Goal: Task Accomplishment & Management: Use online tool/utility

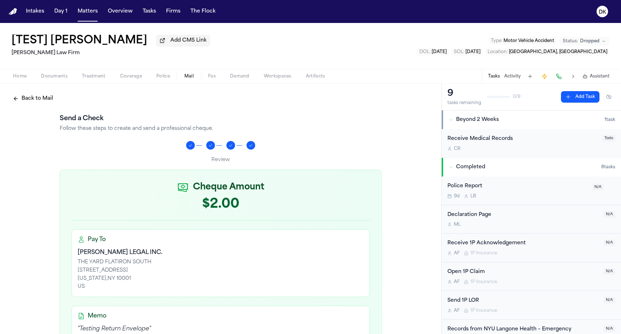
click at [168, 234] on div "Pay To [PERSON_NAME] LEGAL INC. THE YARD FLATIRON SOUTH [STREET_ADDRESS][US_STA…" at bounding box center [220, 264] width 298 height 68
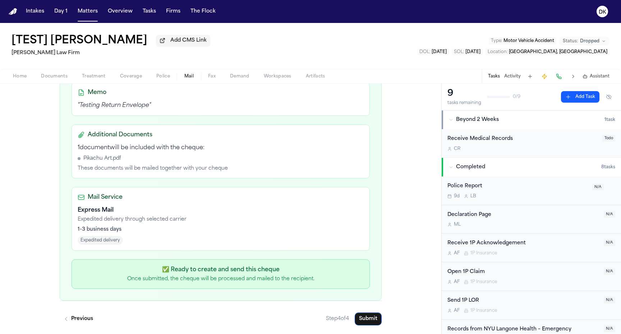
click at [224, 281] on p "Once submitted, the cheque will be processed and mailed to the recipient." at bounding box center [221, 279] width 286 height 7
click at [298, 278] on p "Once submitted, the cheque will be processed and mailed to the recipient." at bounding box center [221, 279] width 286 height 7
click at [226, 277] on p "Once submitted, the cheque will be processed and mailed to the recipient." at bounding box center [221, 279] width 286 height 7
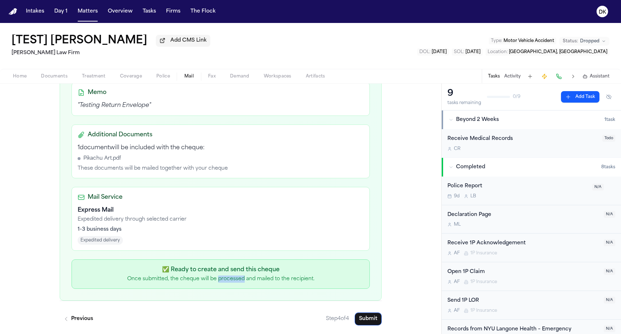
click at [226, 277] on p "Once submitted, the cheque will be processed and mailed to the recipient." at bounding box center [221, 279] width 286 height 7
click at [230, 274] on p "✅ Ready to create and send this cheque" at bounding box center [221, 270] width 286 height 9
drag, startPoint x: 149, startPoint y: 273, endPoint x: 302, endPoint y: 276, distance: 152.7
click at [301, 275] on div "✅ Ready to create and send this cheque Once submitted, the cheque will be proce…" at bounding box center [221, 274] width 286 height 17
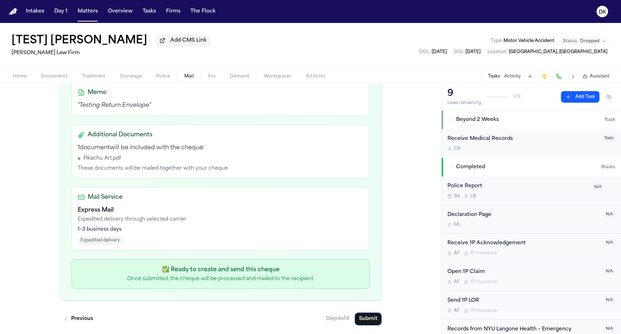
click at [325, 280] on p "Once submitted, the cheque will be processed and mailed to the recipient." at bounding box center [221, 279] width 286 height 7
drag, startPoint x: 325, startPoint y: 280, endPoint x: 112, endPoint y: 270, distance: 213.2
click at [112, 270] on div "✅ Ready to create and send this cheque Once submitted, the cheque will be proce…" at bounding box center [221, 274] width 286 height 17
click at [114, 270] on p "✅ Ready to create and send this cheque" at bounding box center [221, 270] width 286 height 9
drag, startPoint x: 117, startPoint y: 271, endPoint x: 354, endPoint y: 277, distance: 236.4
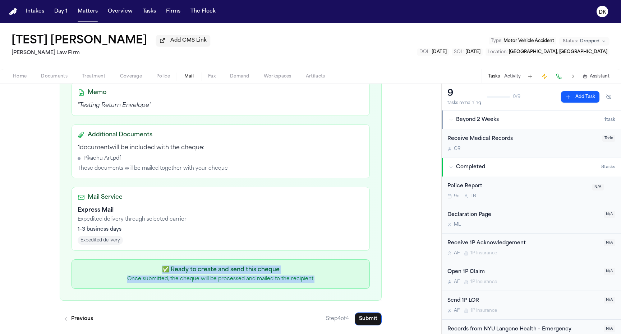
click at [354, 277] on div "✅ Ready to create and send this cheque Once submitted, the cheque will be proce…" at bounding box center [221, 274] width 286 height 17
click at [354, 277] on p "Once submitted, the cheque will be processed and mailed to the recipient." at bounding box center [221, 279] width 286 height 7
drag, startPoint x: 329, startPoint y: 283, endPoint x: 134, endPoint y: 270, distance: 195.4
click at [134, 270] on div "✅ Ready to create and send this cheque Once submitted, the cheque will be proce…" at bounding box center [221, 274] width 286 height 17
click at [134, 270] on p "✅ Ready to create and send this cheque" at bounding box center [221, 270] width 286 height 9
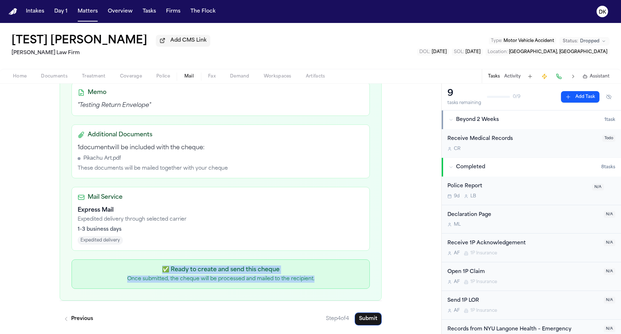
drag, startPoint x: 174, startPoint y: 277, endPoint x: 342, endPoint y: 287, distance: 168.8
click at [342, 287] on div "✅ Ready to create and send this cheque Once submitted, the cheque will be proce…" at bounding box center [220, 274] width 298 height 29
drag, startPoint x: 265, startPoint y: 281, endPoint x: 121, endPoint y: 270, distance: 144.8
click at [121, 270] on div "✅ Ready to create and send this cheque Once submitted, the cheque will be proce…" at bounding box center [220, 274] width 298 height 29
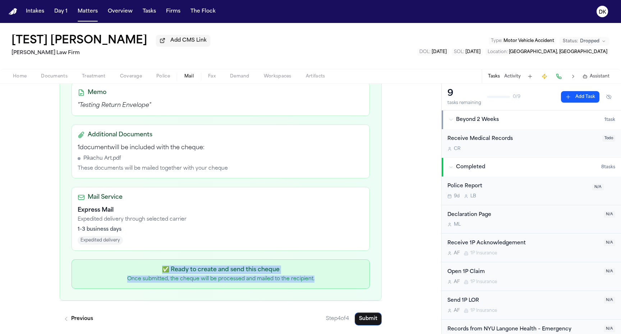
click at [121, 270] on p "✅ Ready to create and send this cheque" at bounding box center [221, 270] width 286 height 9
drag, startPoint x: 146, startPoint y: 273, endPoint x: 323, endPoint y: 281, distance: 176.5
click at [323, 281] on div "✅ Ready to create and send this cheque Once submitted, the cheque will be proce…" at bounding box center [221, 274] width 286 height 17
click at [323, 281] on p "Once submitted, the cheque will be processed and mailed to the recipient." at bounding box center [221, 279] width 286 height 7
drag, startPoint x: 323, startPoint y: 281, endPoint x: 106, endPoint y: 271, distance: 216.4
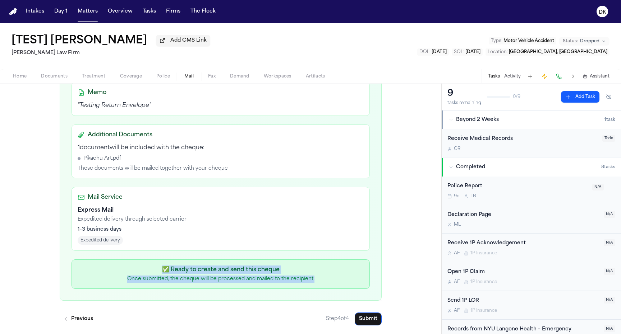
click at [106, 271] on div "✅ Ready to create and send this cheque Once submitted, the cheque will be proce…" at bounding box center [221, 274] width 286 height 17
click at [106, 271] on p "✅ Ready to create and send this cheque" at bounding box center [221, 270] width 286 height 9
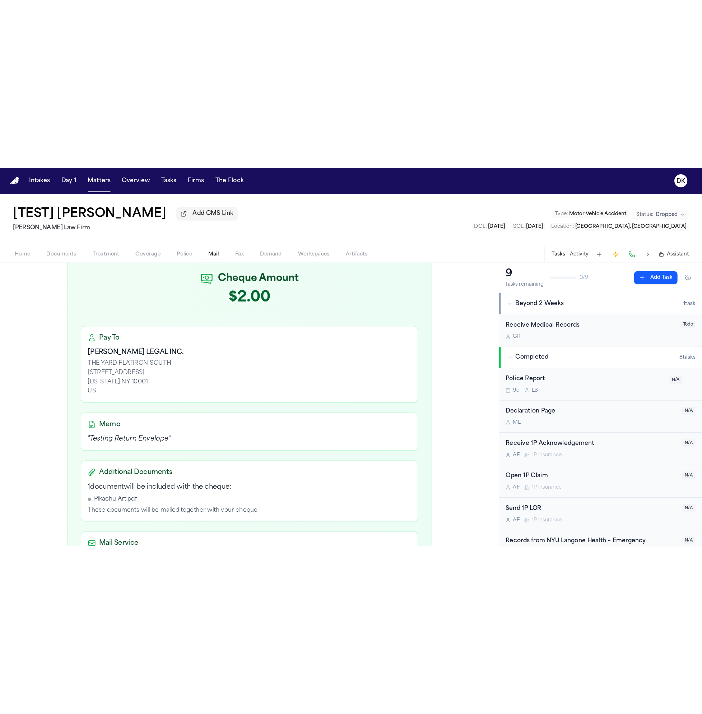
scroll to position [0, 0]
